Goal: Information Seeking & Learning: Learn about a topic

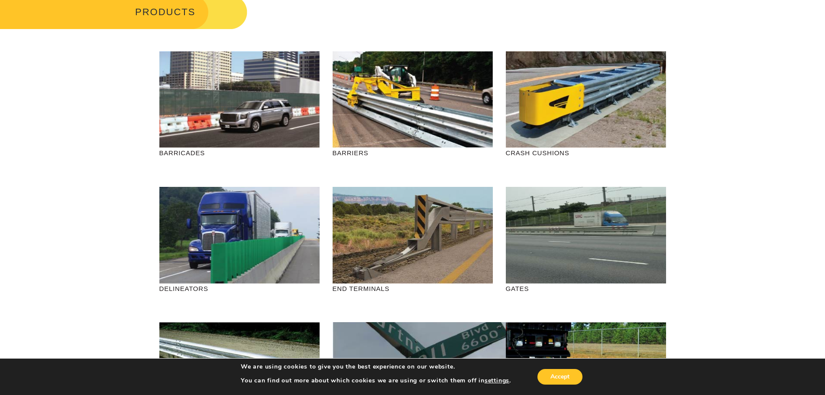
scroll to position [87, 0]
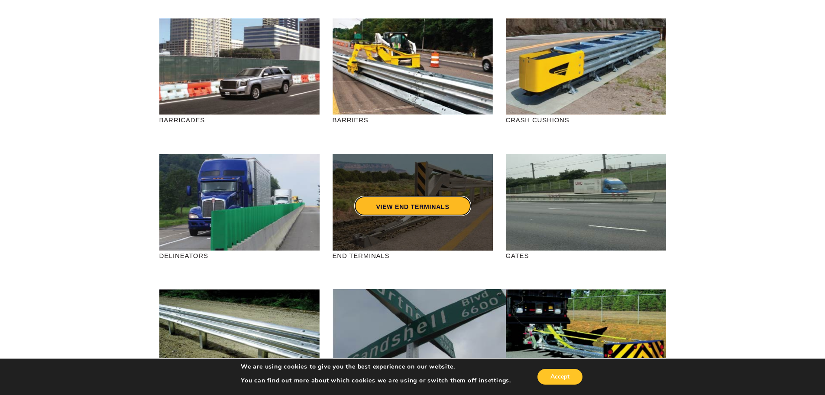
click at [387, 204] on link "VIEW END TERMINALS" at bounding box center [412, 206] width 116 height 20
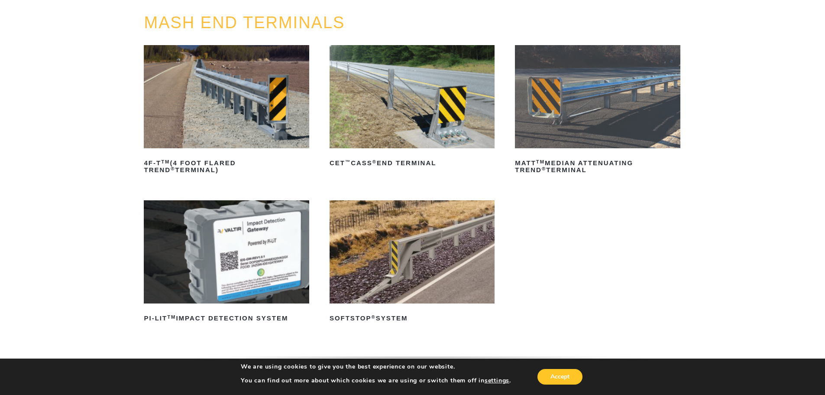
scroll to position [173, 0]
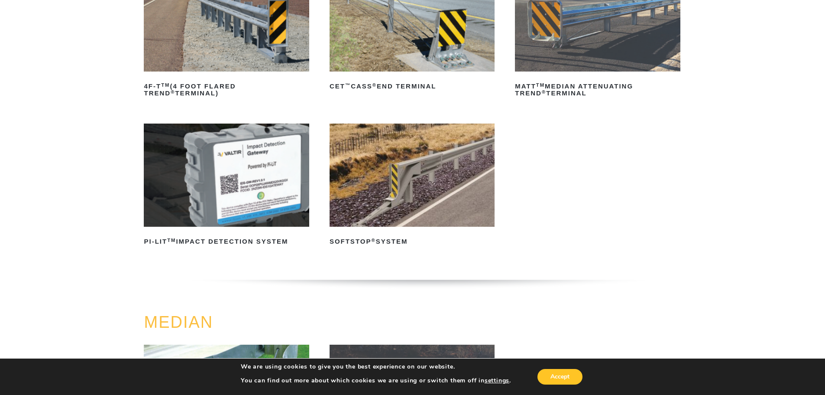
click at [411, 174] on img at bounding box center [412, 174] width 165 height 103
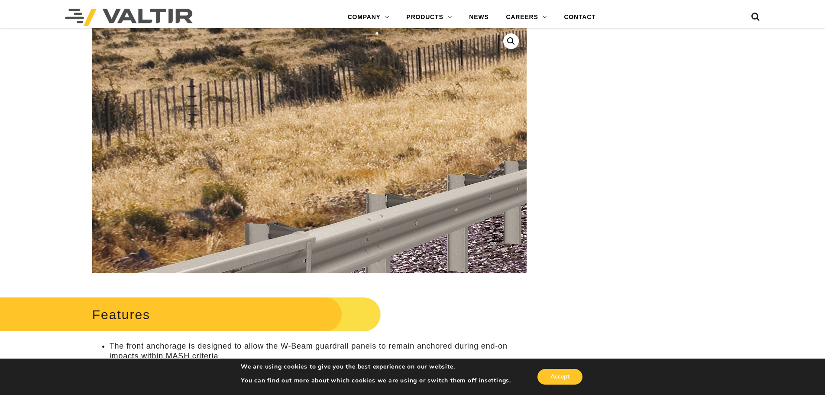
scroll to position [217, 0]
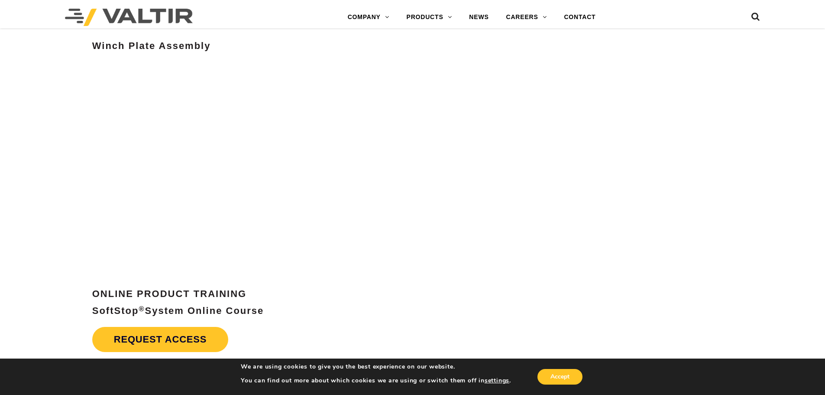
scroll to position [3593, 0]
click at [165, 340] on link "Request Access" at bounding box center [160, 339] width 136 height 25
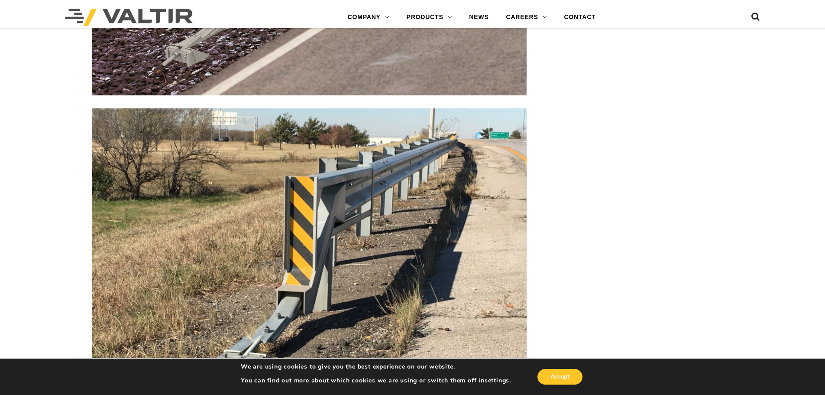
scroll to position [1297, 0]
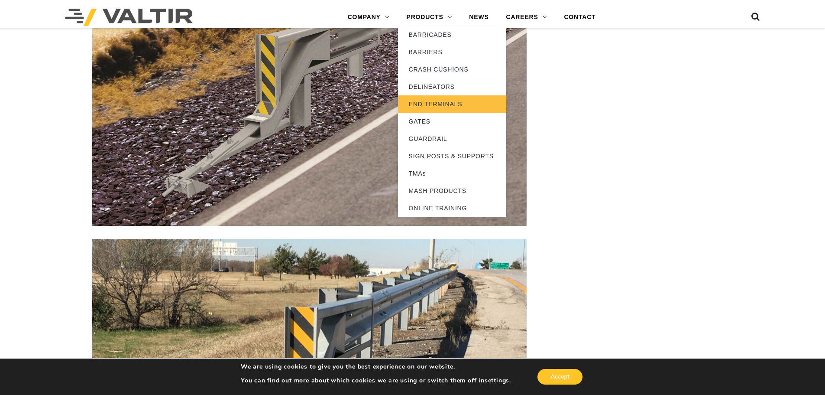
click at [428, 104] on link "END TERMINALS" at bounding box center [452, 103] width 108 height 17
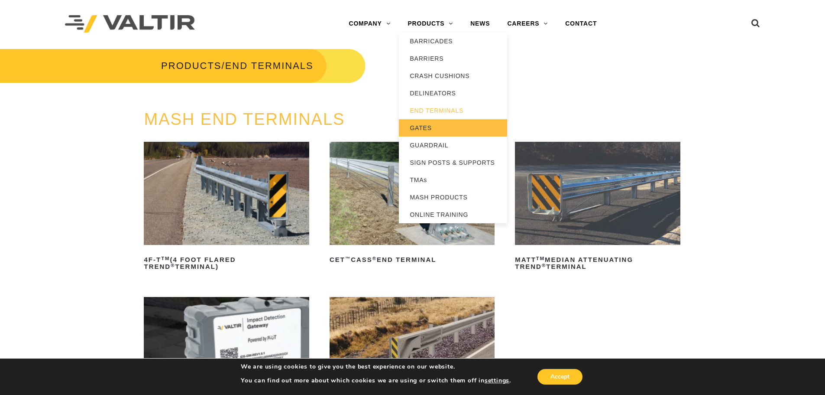
click at [426, 127] on link "GATES" at bounding box center [453, 127] width 108 height 17
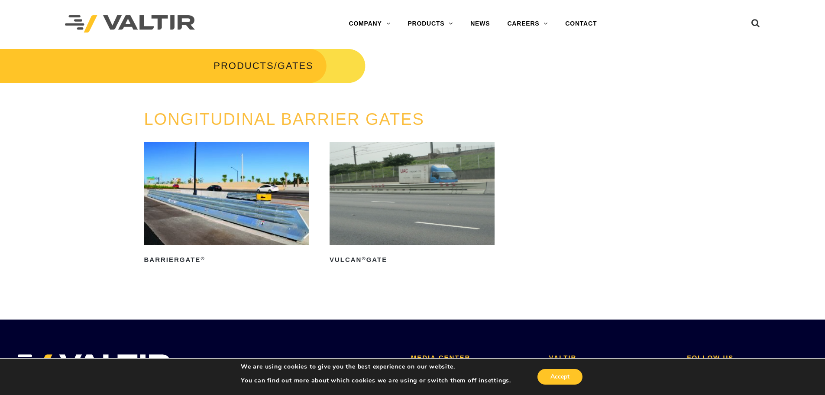
click at [263, 206] on img at bounding box center [226, 193] width 165 height 103
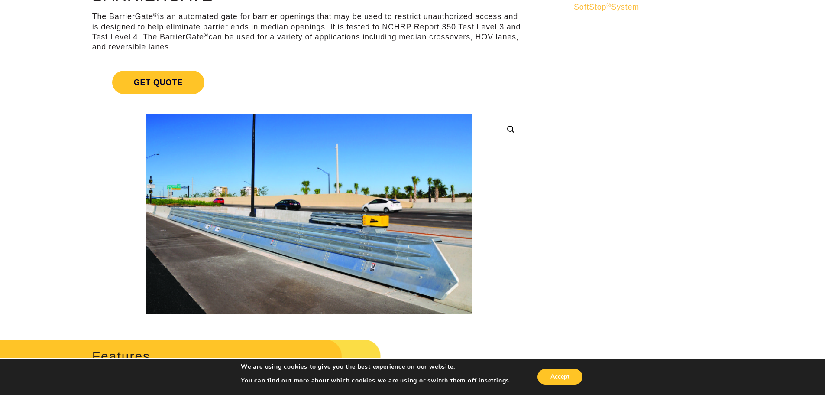
scroll to position [130, 0]
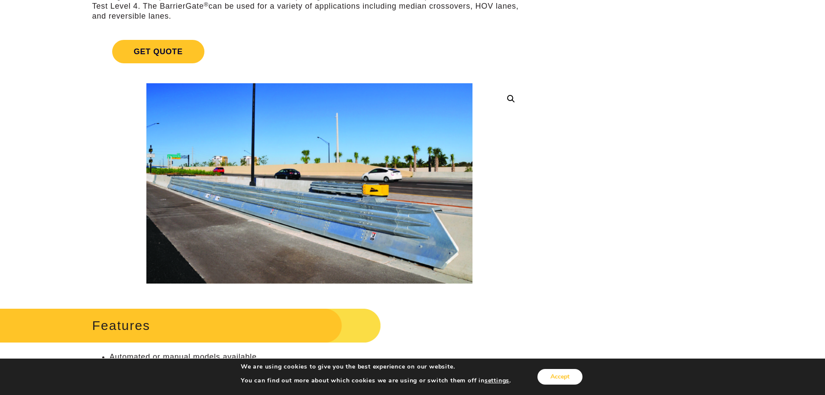
click at [557, 378] on button "Accept" at bounding box center [559, 377] width 45 height 16
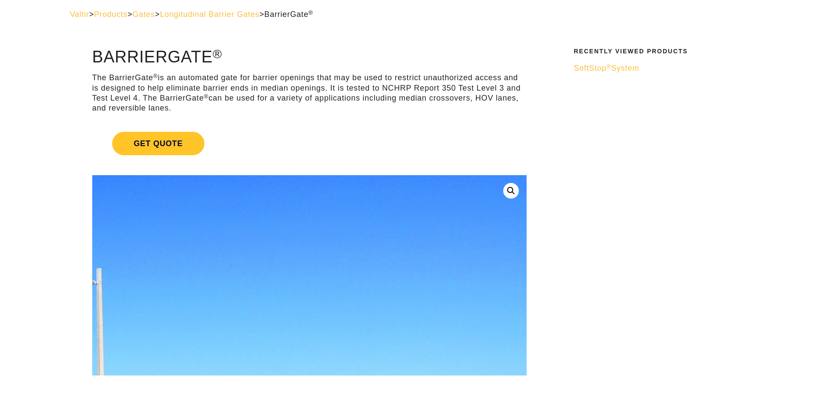
scroll to position [0, 0]
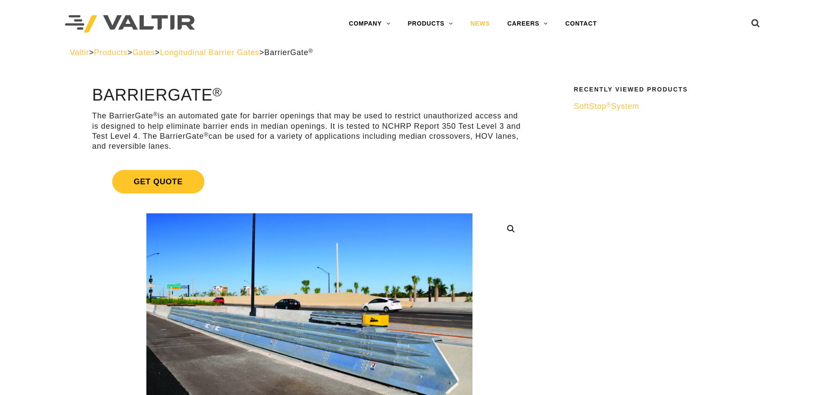
click at [479, 22] on link "NEWS" at bounding box center [480, 23] width 37 height 17
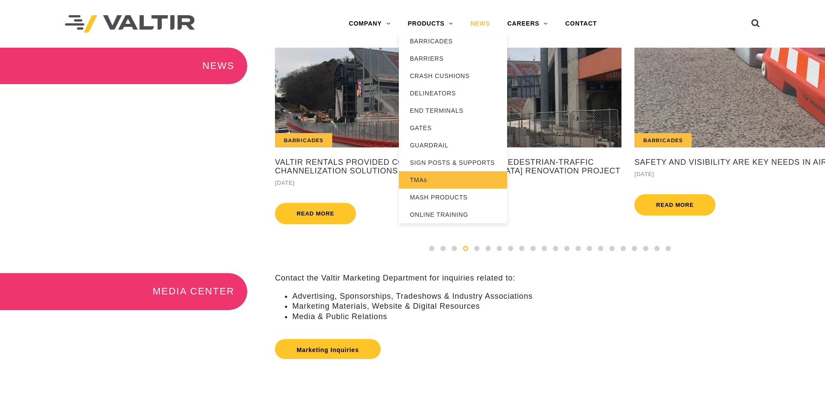
click at [417, 181] on link "TMAs" at bounding box center [453, 179] width 108 height 17
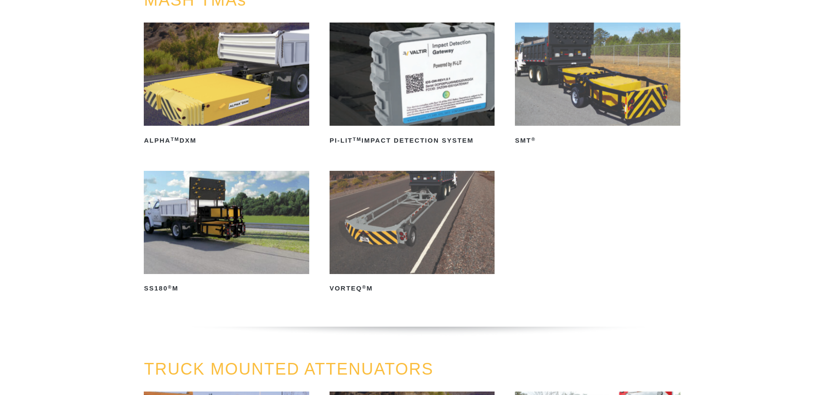
scroll to position [130, 0]
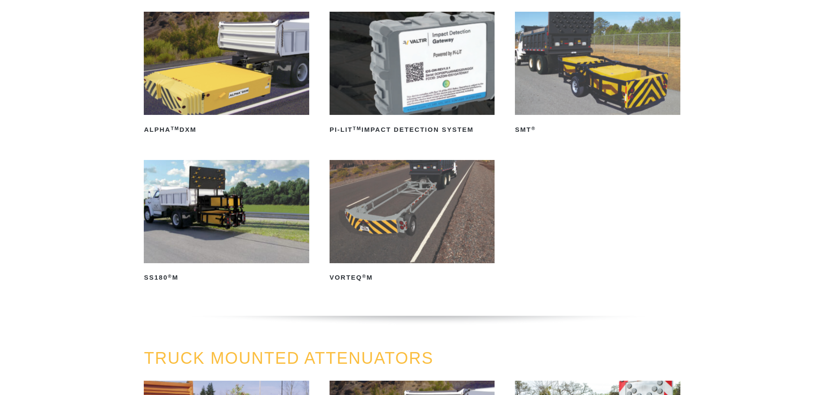
click at [396, 211] on img at bounding box center [412, 211] width 165 height 103
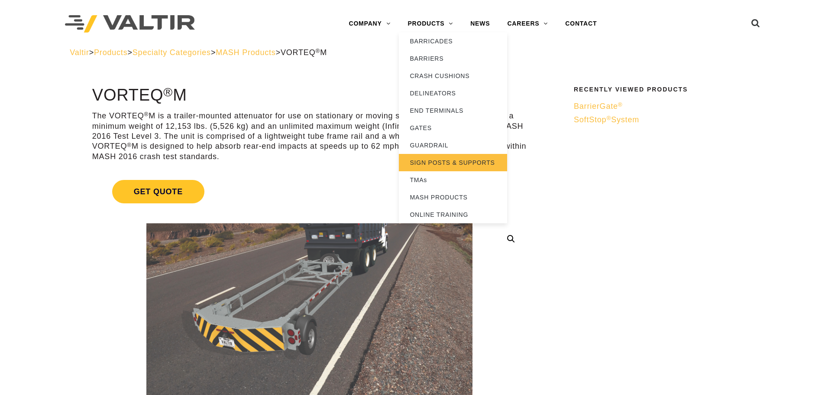
click at [436, 162] on link "SIGN POSTS & SUPPORTS" at bounding box center [453, 162] width 108 height 17
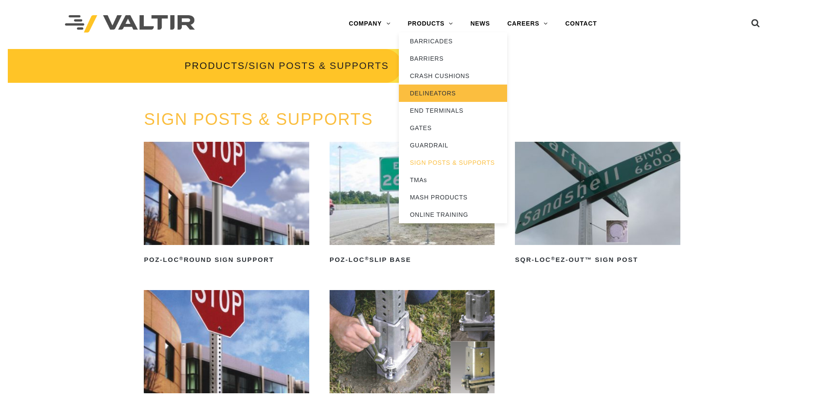
click at [442, 91] on link "DELINEATORS" at bounding box center [453, 92] width 108 height 17
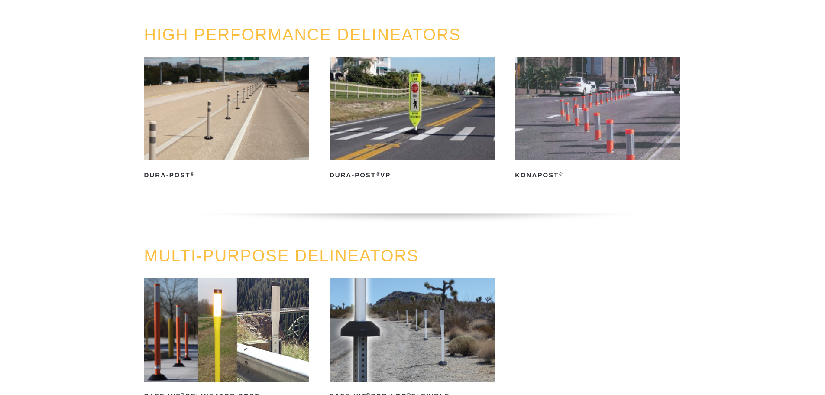
scroll to position [43, 0]
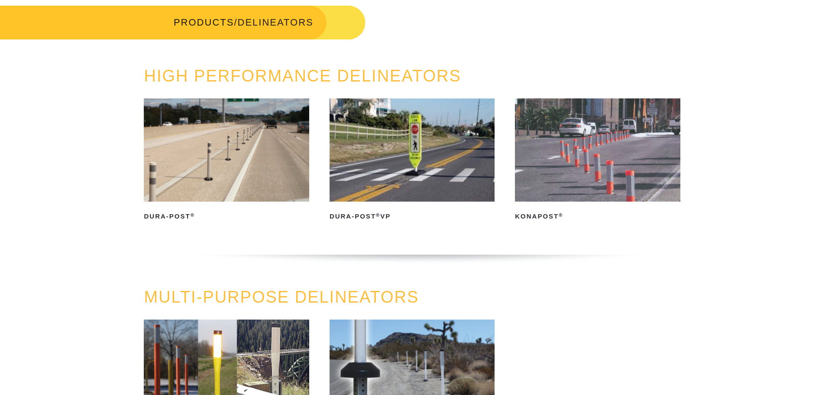
click at [214, 149] on img at bounding box center [226, 149] width 165 height 103
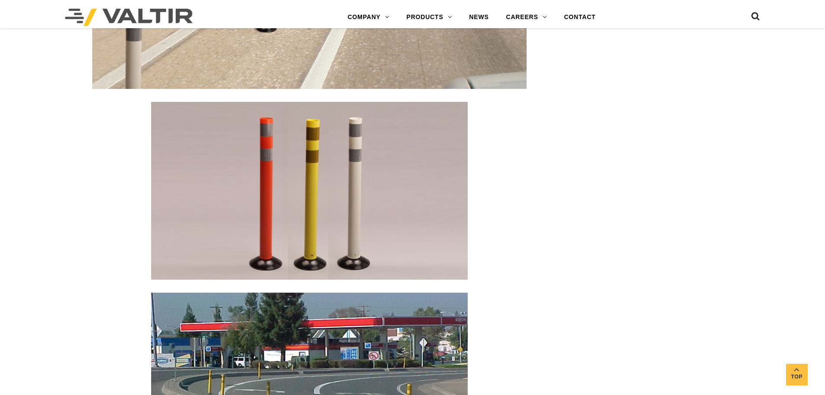
scroll to position [1256, 0]
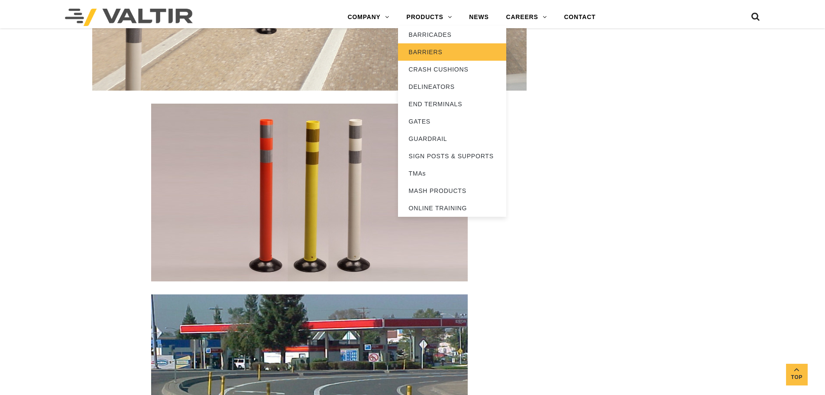
click at [435, 52] on link "BARRIERS" at bounding box center [452, 51] width 108 height 17
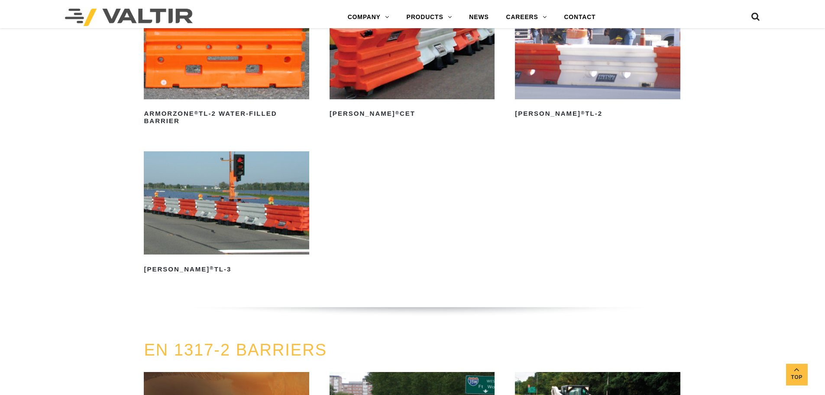
scroll to position [1301, 0]
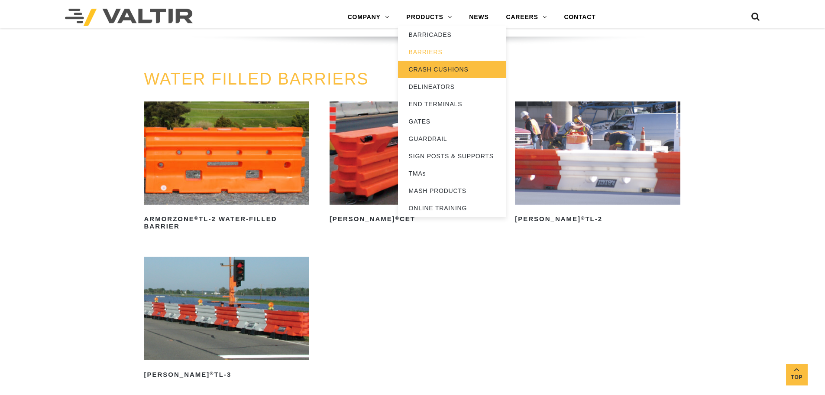
click at [430, 70] on link "CRASH CUSHIONS" at bounding box center [452, 69] width 108 height 17
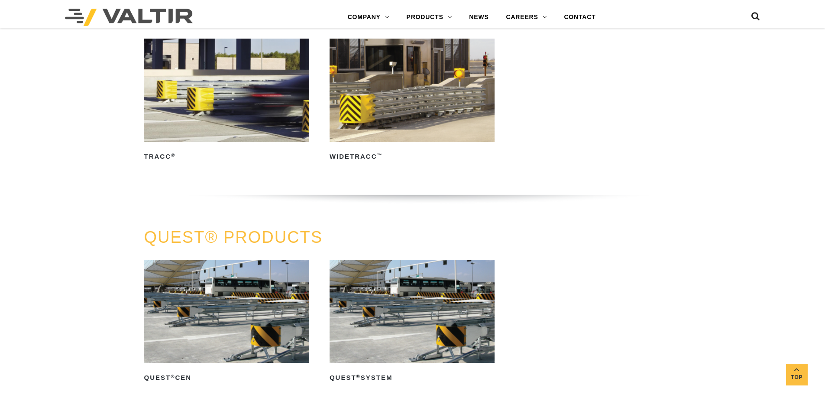
scroll to position [1559, 0]
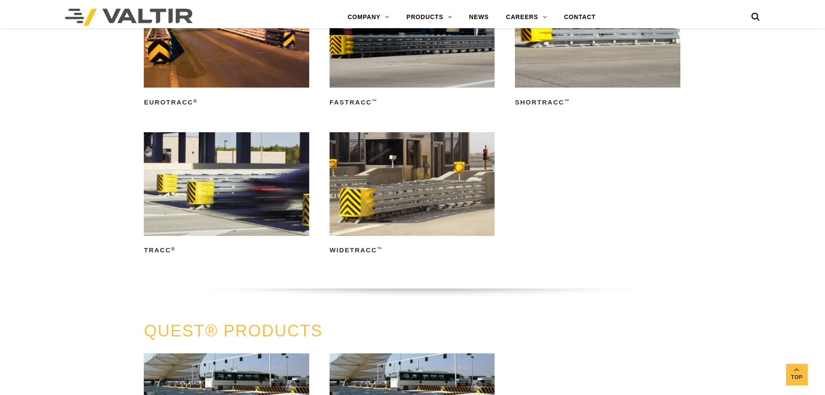
click at [568, 47] on img at bounding box center [597, 35] width 165 height 103
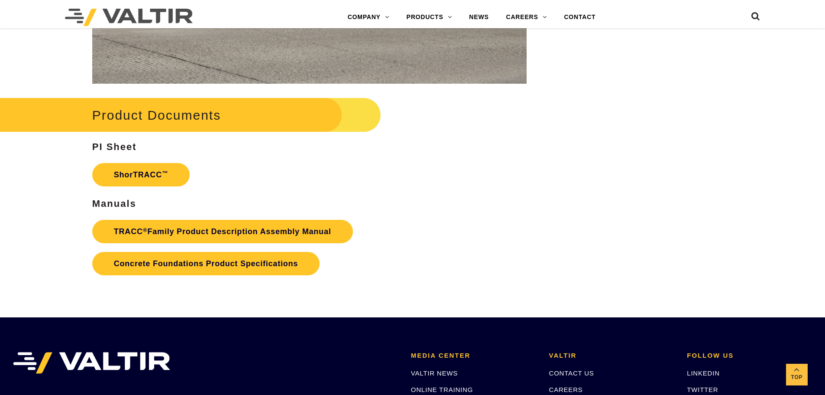
scroll to position [1342, 0]
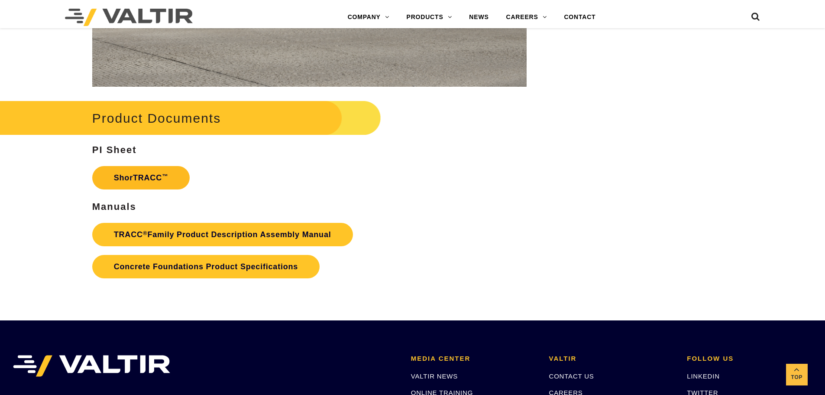
click at [140, 172] on link "ShorTRACC ™" at bounding box center [141, 177] width 98 height 23
